Goal: Find specific page/section: Find specific page/section

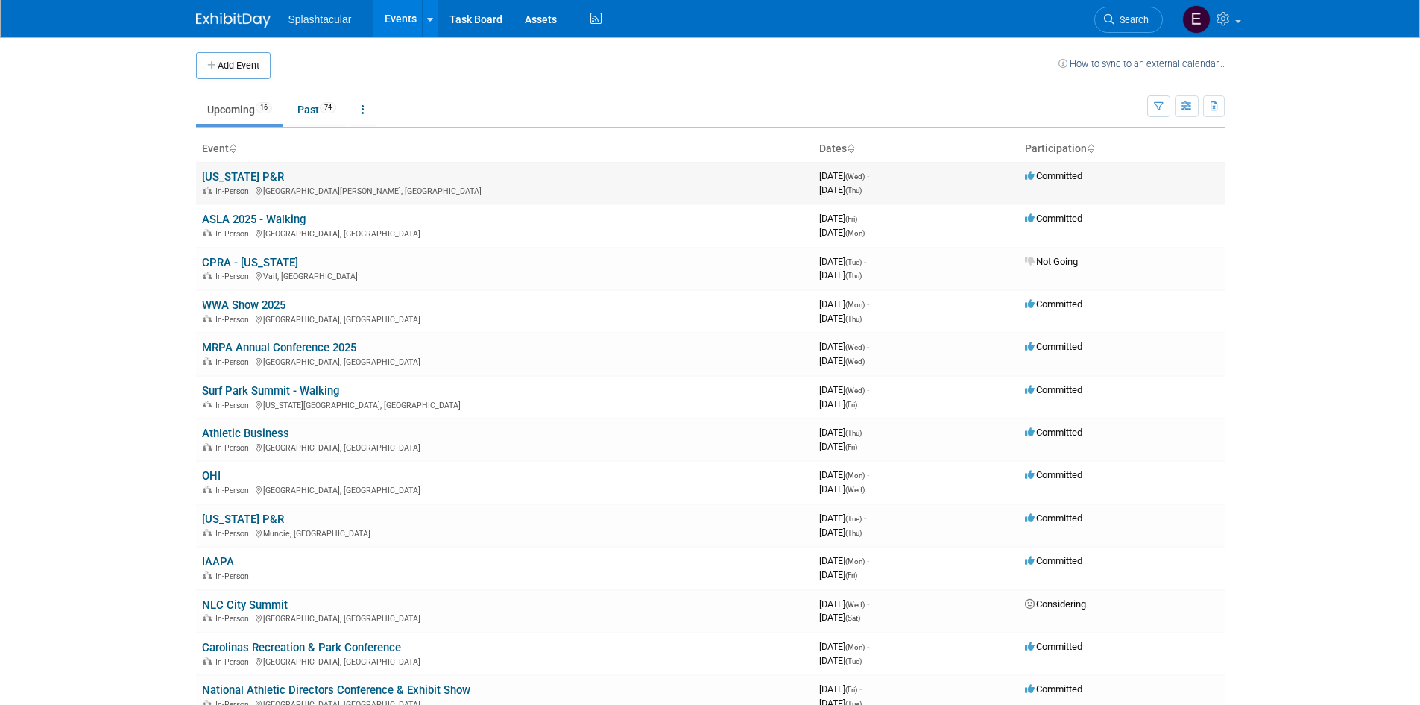
click at [236, 177] on link "[US_STATE] P&R" at bounding box center [243, 176] width 82 height 13
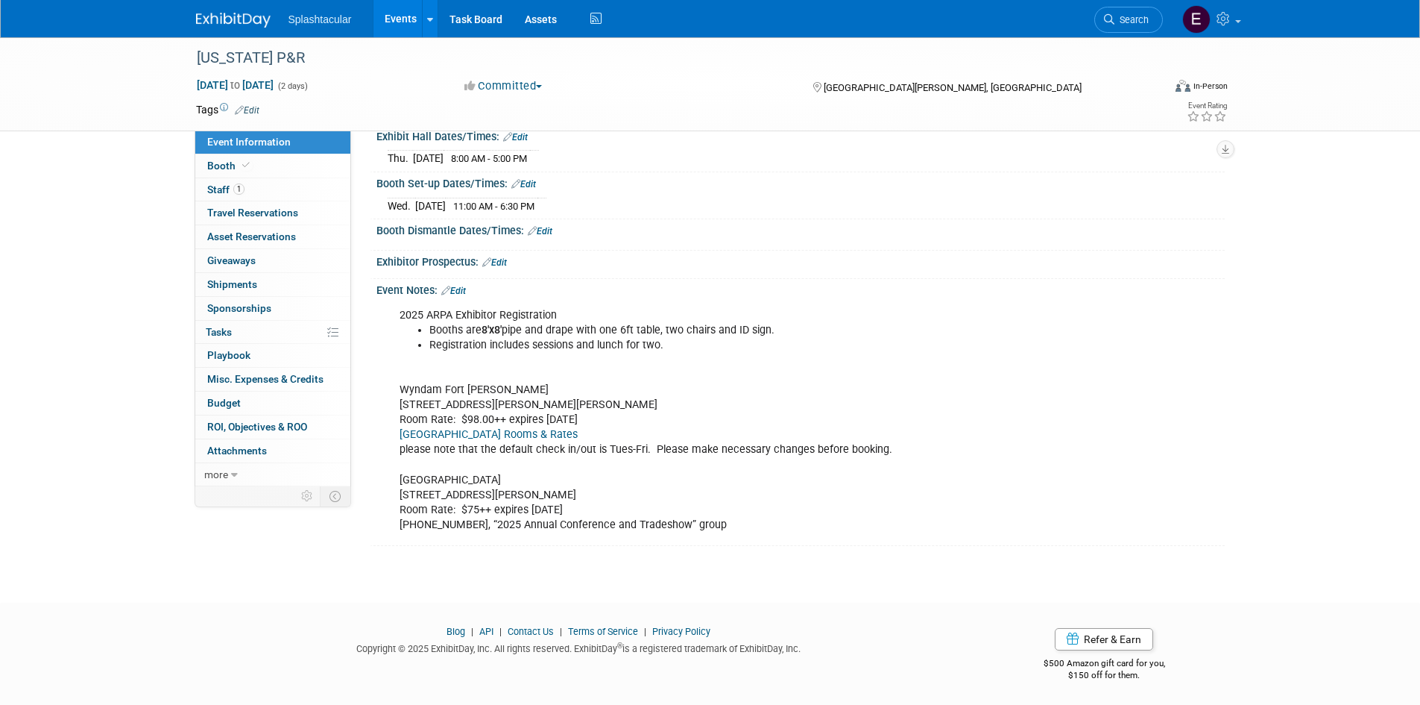
scroll to position [171, 0]
click at [245, 169] on icon at bounding box center [245, 165] width 7 height 8
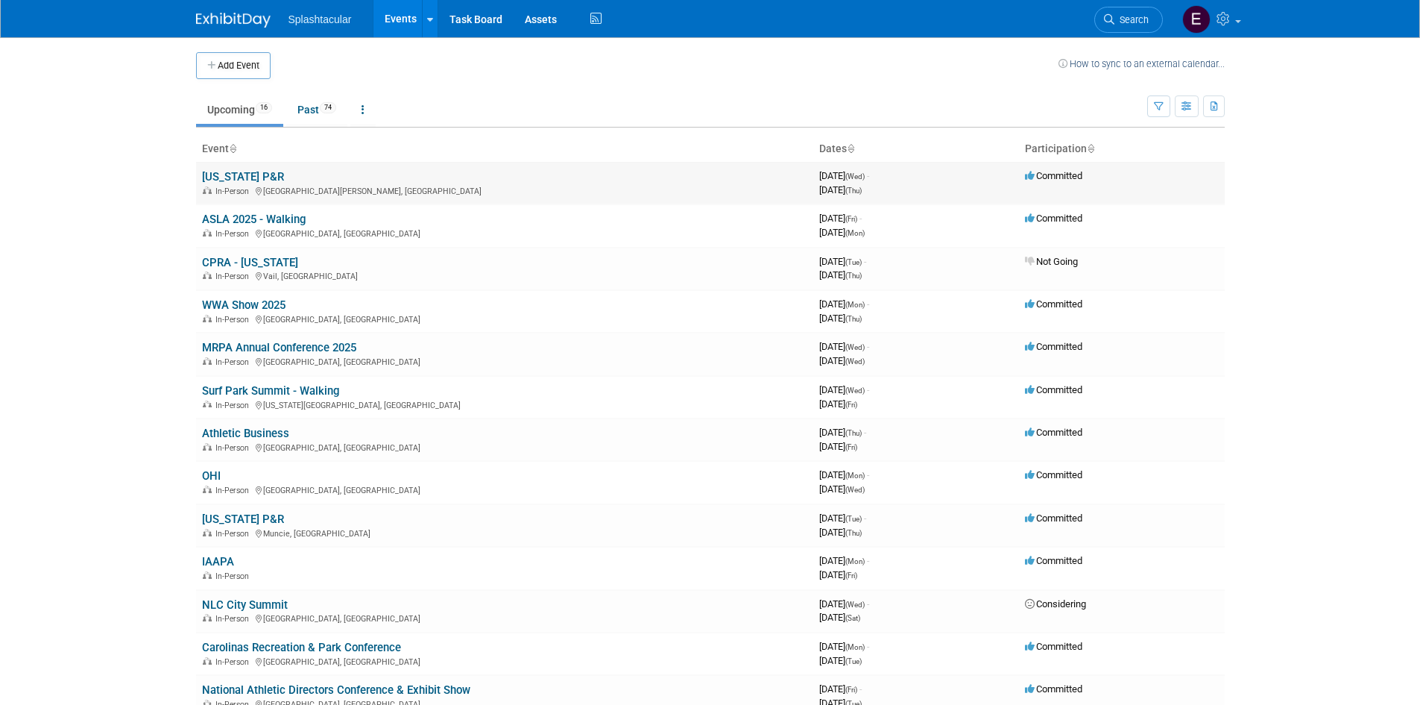
click at [224, 176] on link "[US_STATE] P&R" at bounding box center [243, 176] width 82 height 13
